Goal: Transaction & Acquisition: Purchase product/service

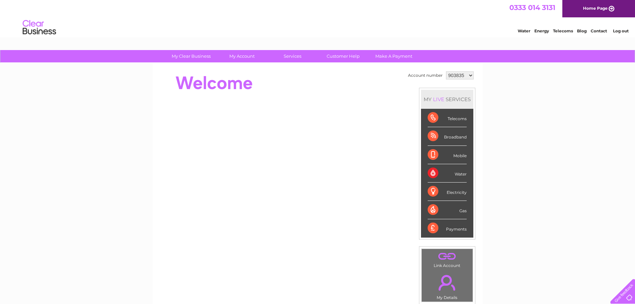
click at [470, 76] on select "903835 925092 947500 947501 974845 1131026" at bounding box center [460, 75] width 28 height 8
select select "1131026"
click at [446, 71] on select "903835 925092 947500 947501 974845 1131026" at bounding box center [460, 75] width 28 height 8
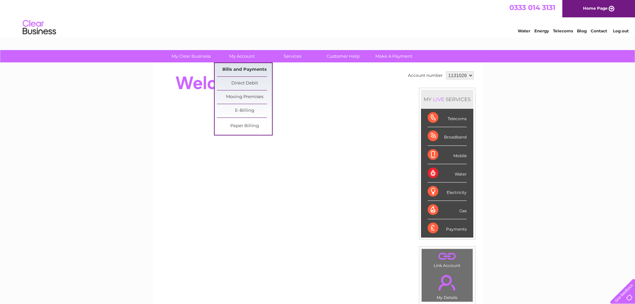
click at [240, 67] on link "Bills and Payments" at bounding box center [244, 69] width 55 height 13
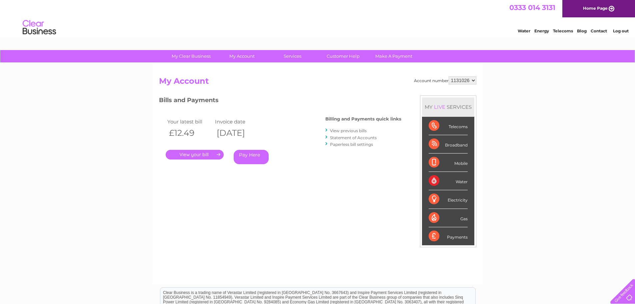
click at [342, 130] on link "View previous bills" at bounding box center [348, 130] width 37 height 5
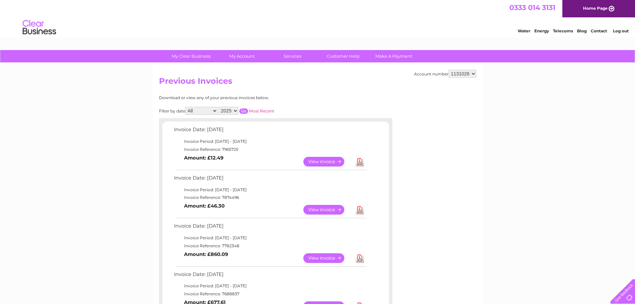
click at [327, 206] on link "View" at bounding box center [327, 210] width 49 height 10
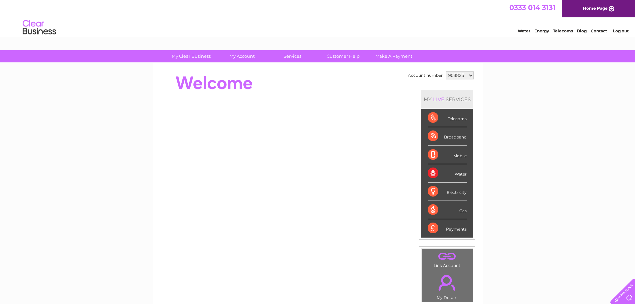
click at [469, 74] on select "903835 925092 947500 947501 974845 1131026" at bounding box center [460, 75] width 28 height 8
select select "1131026"
click at [446, 71] on select "903835 925092 947500 947501 974845 1131026" at bounding box center [460, 75] width 28 height 8
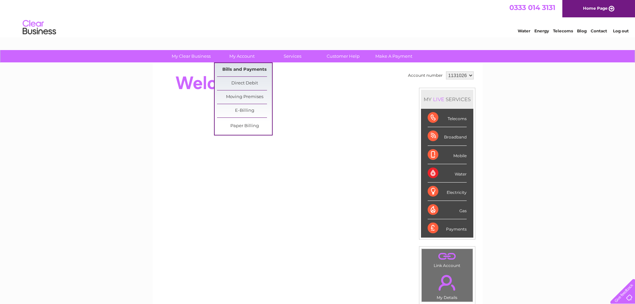
click at [244, 66] on link "Bills and Payments" at bounding box center [244, 69] width 55 height 13
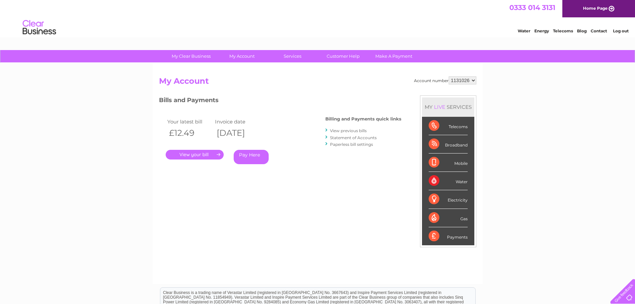
click at [340, 129] on link "View previous bills" at bounding box center [348, 130] width 37 height 5
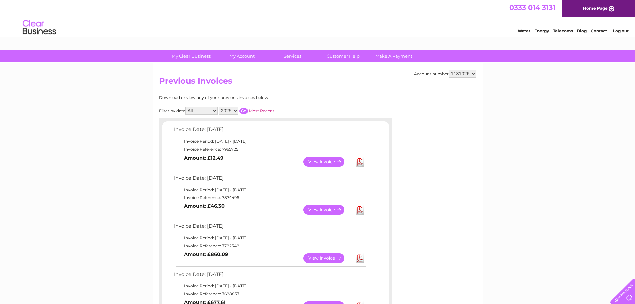
click at [328, 208] on link "View" at bounding box center [327, 210] width 49 height 10
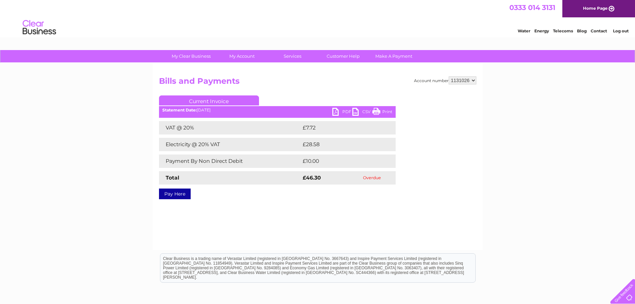
click at [171, 193] on link "Pay Here" at bounding box center [175, 193] width 32 height 11
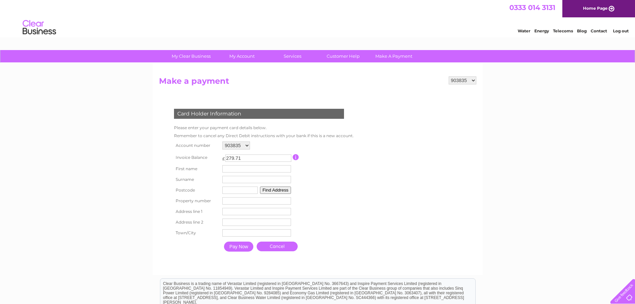
click at [246, 145] on select "903835 925092 947500 947501 974845 1131026" at bounding box center [236, 145] width 28 height 8
select select "1131026"
click at [222, 141] on select "903835 925092 947500 947501 974845 1131026" at bounding box center [236, 145] width 28 height 8
click at [244, 157] on input "58.79" at bounding box center [258, 157] width 66 height 7
type input "5"
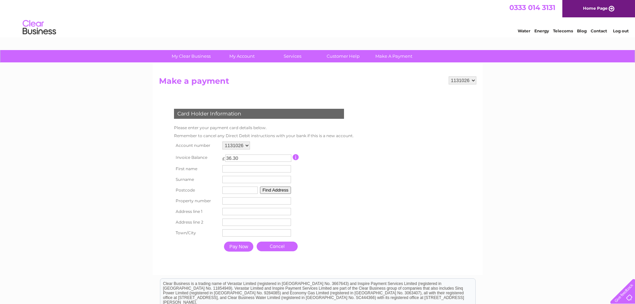
type input "36.30"
click at [233, 168] on input "text" at bounding box center [257, 169] width 69 height 8
type input "Jane"
type input "Koiak"
type input "ML9 2TX"
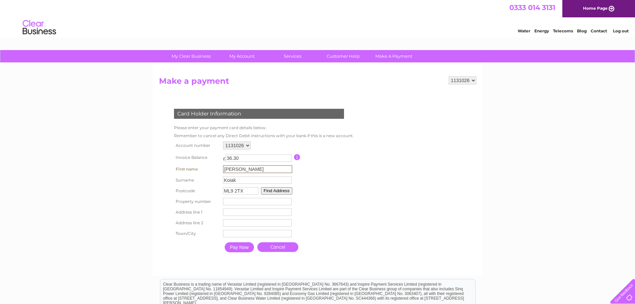
type input "59"
type input "59 Swinhill Road,"
type input "CANDERSIDETOLL"
type input "Candersidetoll Larkhall"
click at [241, 245] on input "Pay Now" at bounding box center [238, 246] width 29 height 10
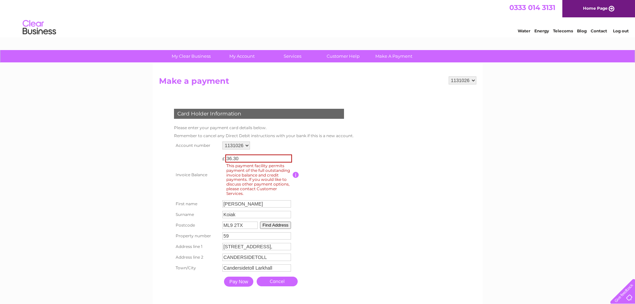
click at [279, 279] on link "Cancel" at bounding box center [277, 281] width 41 height 10
